Goal: Task Accomplishment & Management: Use online tool/utility

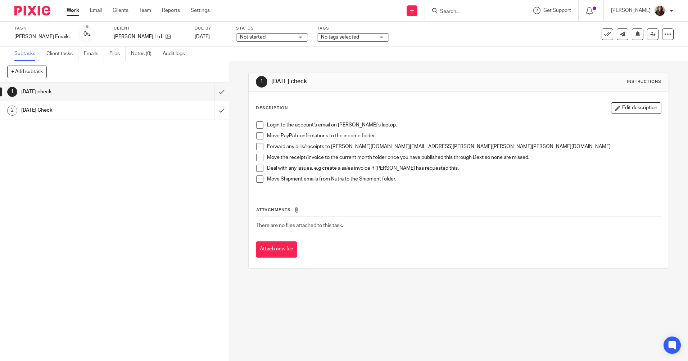
click at [259, 125] on span at bounding box center [259, 124] width 7 height 7
click at [257, 138] on span at bounding box center [259, 135] width 7 height 7
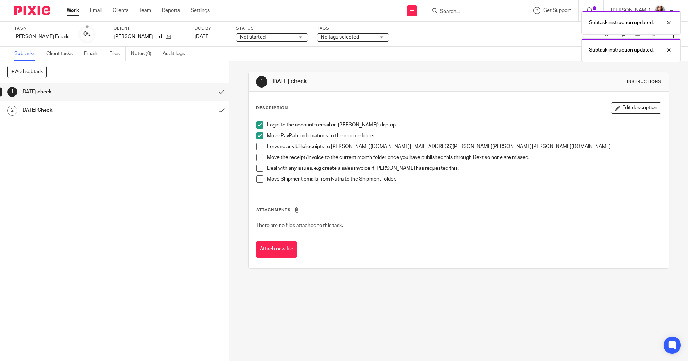
click at [256, 142] on li "Move PayPal confirmations to the income folder." at bounding box center [458, 137] width 404 height 11
click at [257, 150] on span at bounding box center [259, 146] width 7 height 7
click at [257, 156] on span at bounding box center [259, 157] width 7 height 7
drag, startPoint x: 257, startPoint y: 165, endPoint x: 255, endPoint y: 176, distance: 10.9
click at [257, 165] on span at bounding box center [259, 167] width 7 height 7
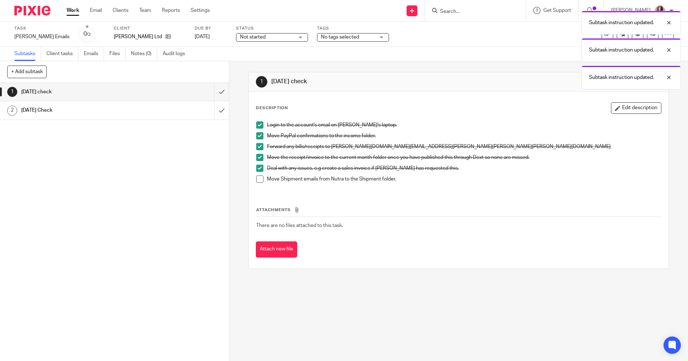
click at [256, 176] on span at bounding box center [259, 178] width 7 height 7
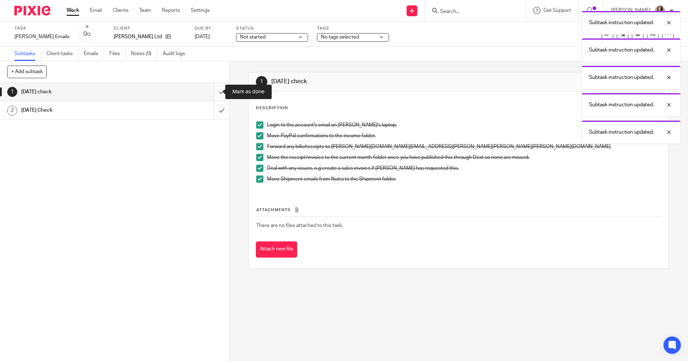
click at [213, 97] on input "submit" at bounding box center [114, 92] width 229 height 18
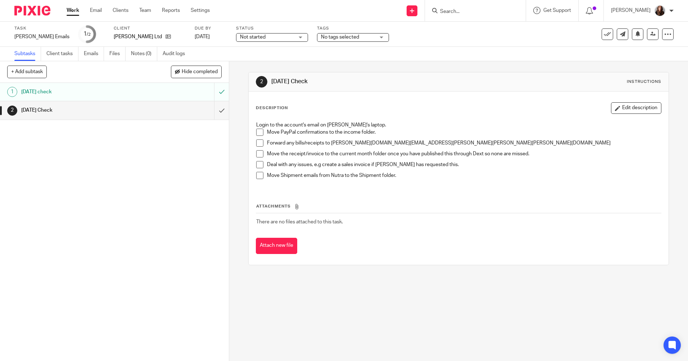
click at [257, 130] on span at bounding box center [259, 131] width 7 height 7
click at [257, 142] on span at bounding box center [259, 142] width 7 height 7
click at [256, 151] on span at bounding box center [259, 153] width 7 height 7
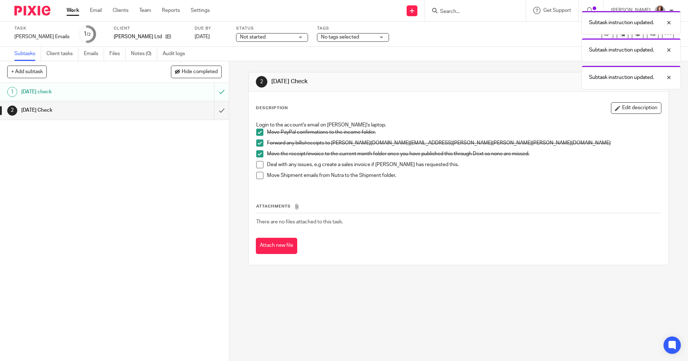
click at [256, 166] on span at bounding box center [259, 164] width 7 height 7
click at [258, 175] on span at bounding box center [259, 175] width 7 height 7
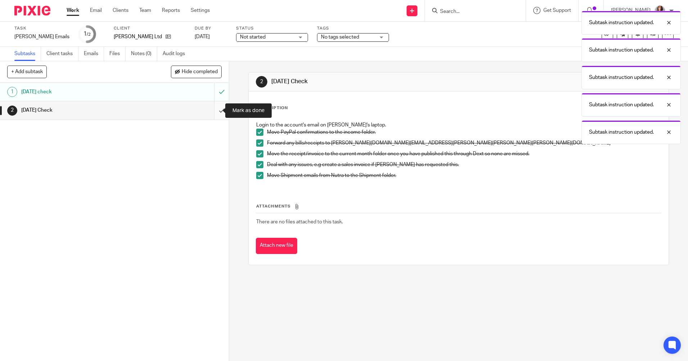
click at [212, 113] on input "submit" at bounding box center [114, 110] width 229 height 18
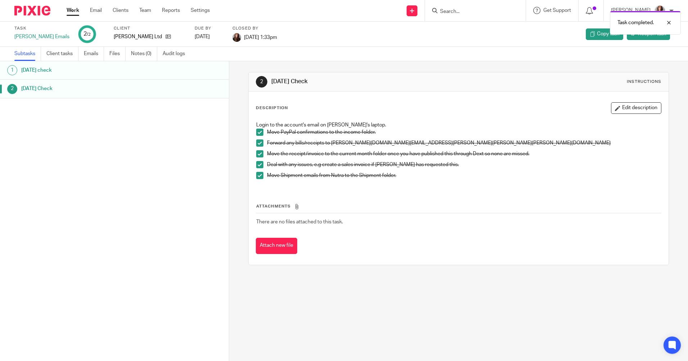
click at [76, 11] on link "Work" at bounding box center [73, 10] width 13 height 7
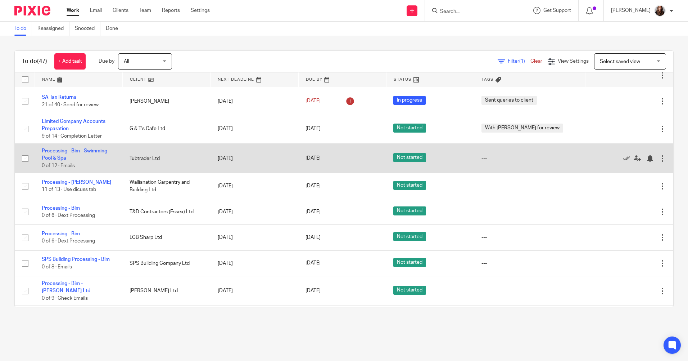
scroll to position [252, 0]
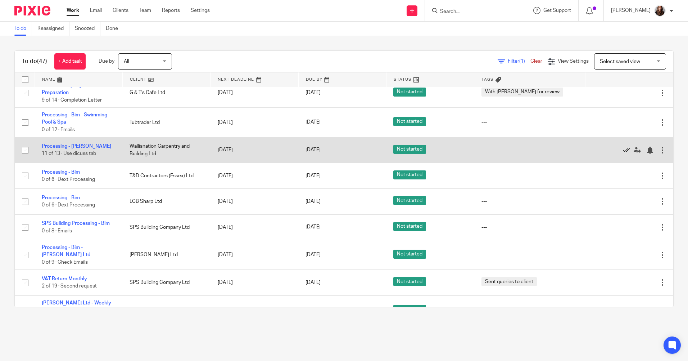
click at [623, 149] on icon at bounding box center [626, 149] width 7 height 7
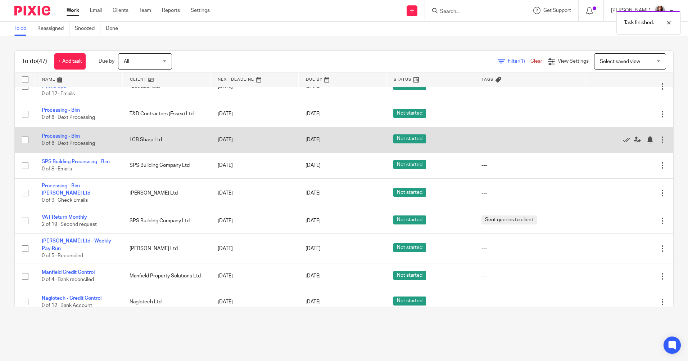
scroll to position [324, 0]
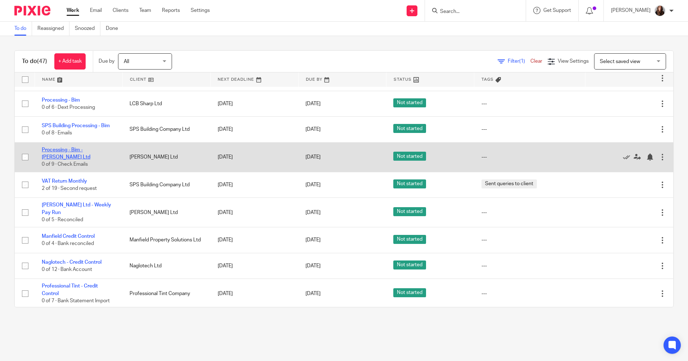
click at [55, 151] on link "Processing - Bim - [PERSON_NAME] Ltd" at bounding box center [66, 153] width 49 height 12
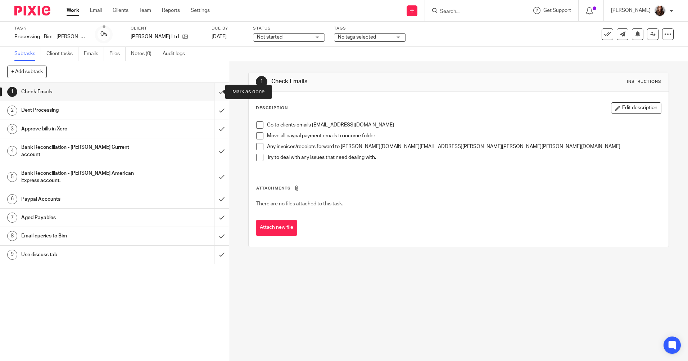
click at [216, 94] on input "submit" at bounding box center [114, 92] width 229 height 18
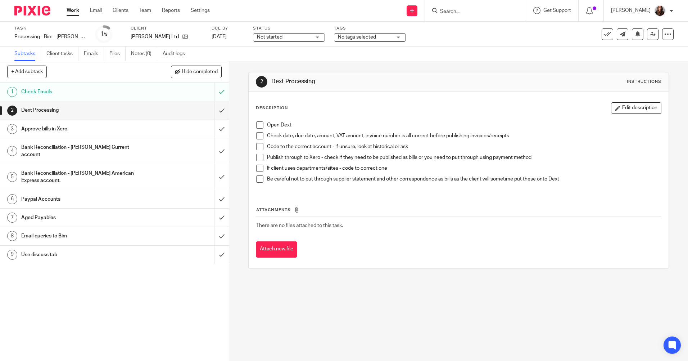
click at [218, 111] on input "submit" at bounding box center [114, 110] width 229 height 18
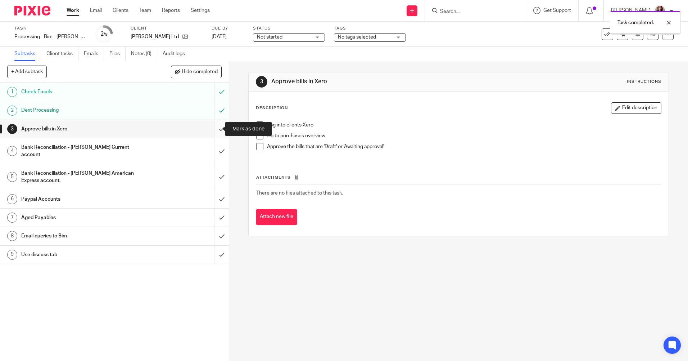
click at [216, 129] on input "submit" at bounding box center [114, 129] width 229 height 18
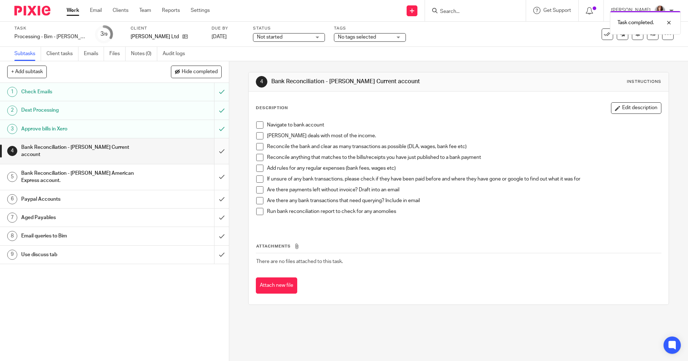
click at [218, 151] on input "submit" at bounding box center [114, 151] width 229 height 26
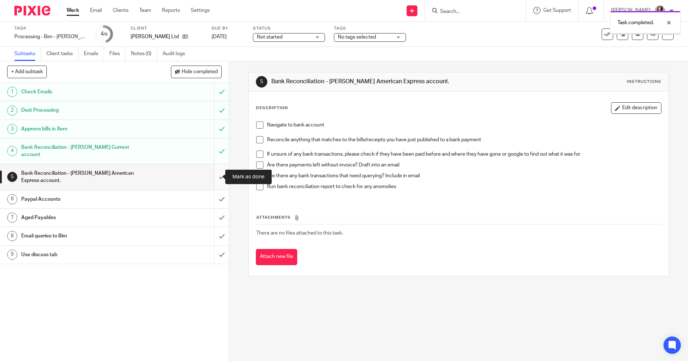
click at [213, 180] on input "submit" at bounding box center [114, 177] width 229 height 26
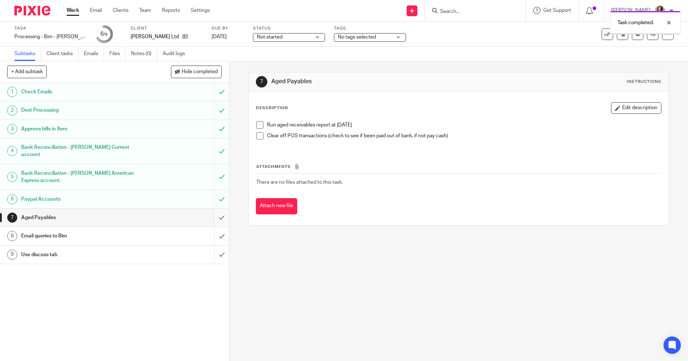
click at [210, 216] on input "submit" at bounding box center [114, 217] width 229 height 18
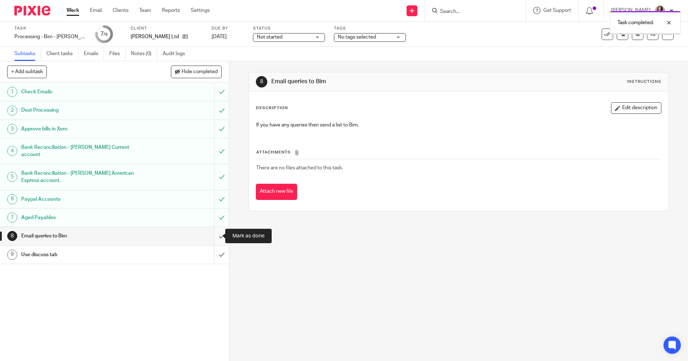
click at [214, 236] on input "submit" at bounding box center [114, 236] width 229 height 18
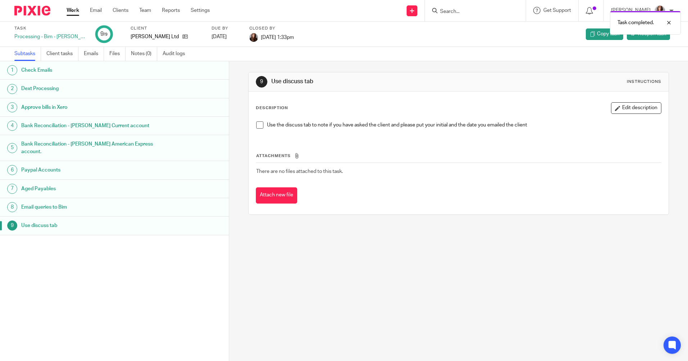
click at [74, 11] on link "Work" at bounding box center [73, 10] width 13 height 7
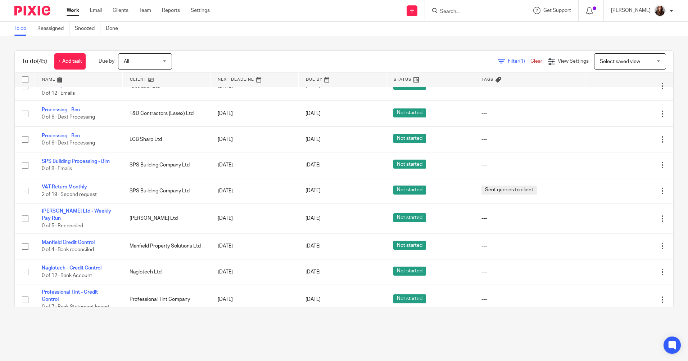
scroll to position [324, 0]
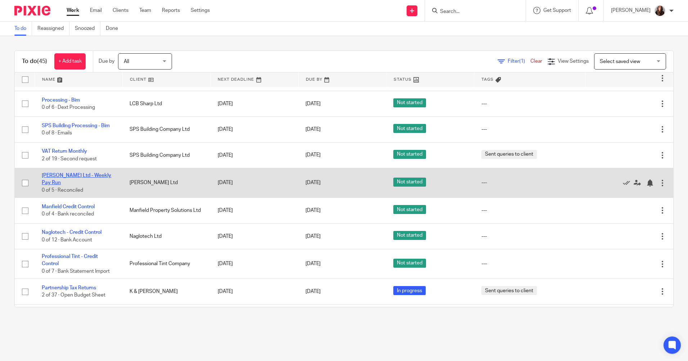
click at [103, 176] on link "[PERSON_NAME] Ltd - Weekly Pay Run" at bounding box center [76, 179] width 69 height 12
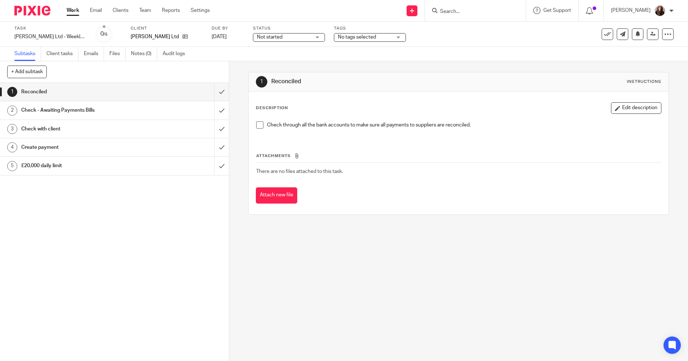
click at [253, 122] on div "Check through all the bank accounts to make sure all payments to suppliers are …" at bounding box center [459, 128] width 412 height 20
click at [212, 92] on input "submit" at bounding box center [114, 92] width 229 height 18
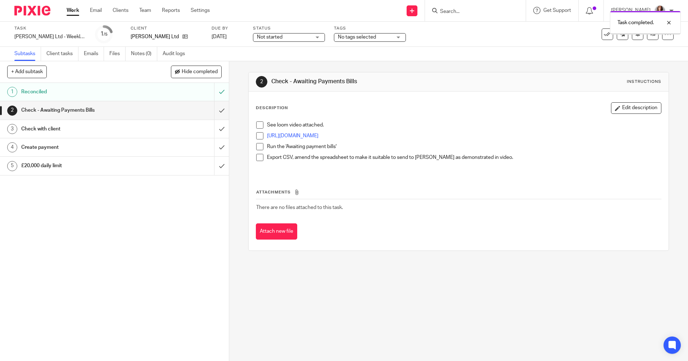
click at [216, 114] on input "submit" at bounding box center [114, 110] width 229 height 18
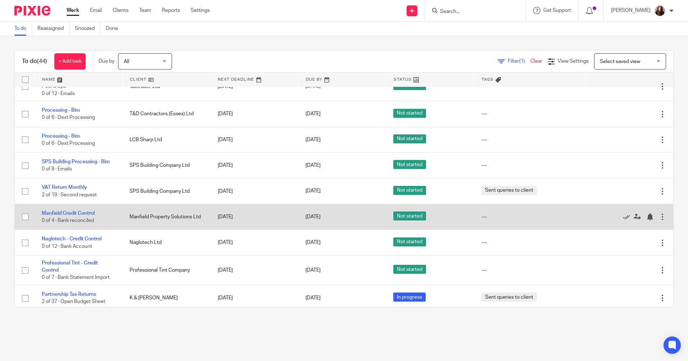
scroll to position [324, 0]
